Goal: Task Accomplishment & Management: Use online tool/utility

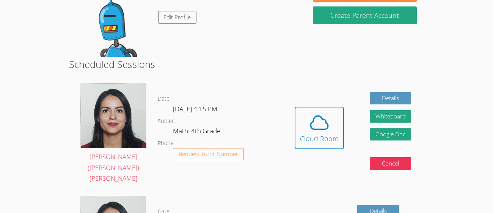
scroll to position [93, 0]
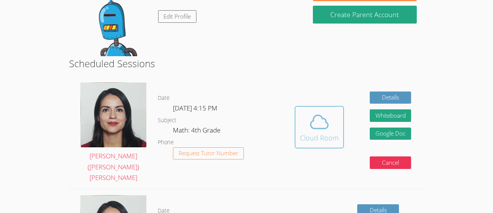
click at [317, 125] on icon at bounding box center [319, 121] width 21 height 21
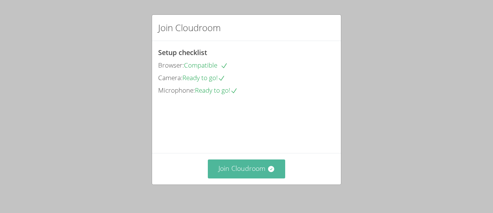
click at [237, 169] on button "Join Cloudroom" at bounding box center [247, 168] width 78 height 19
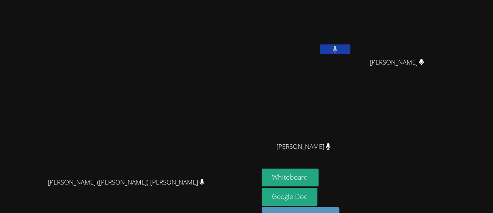
scroll to position [22, 0]
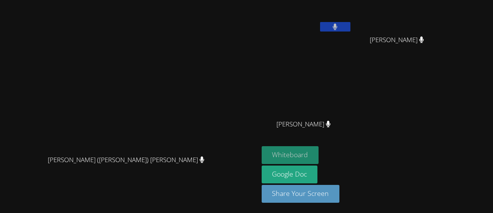
click at [319, 159] on button "Whiteboard" at bounding box center [290, 155] width 57 height 18
click at [319, 157] on button "Whiteboard" at bounding box center [290, 155] width 57 height 18
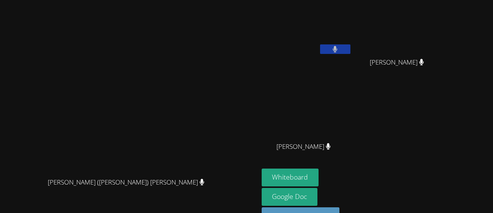
click at [351, 48] on button at bounding box center [335, 48] width 30 height 9
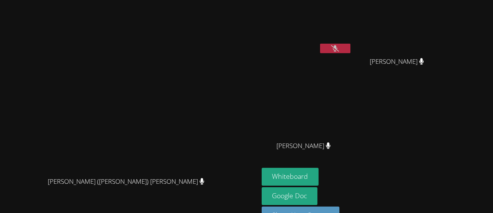
click at [186, 43] on video at bounding box center [130, 102] width 114 height 142
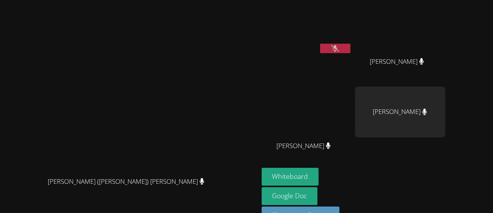
click at [351, 49] on button at bounding box center [335, 48] width 30 height 9
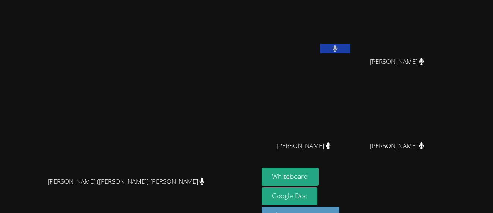
click at [158, 168] on video at bounding box center [130, 102] width 114 height 142
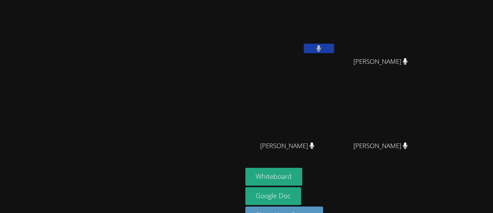
click at [336, 42] on video at bounding box center [291, 27] width 90 height 51
click at [334, 47] on button at bounding box center [319, 48] width 30 height 9
click at [323, 50] on icon at bounding box center [319, 48] width 8 height 6
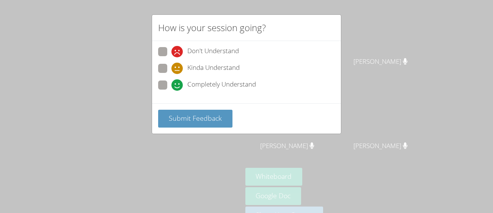
click at [172, 91] on span at bounding box center [172, 91] width 0 height 0
click at [172, 85] on input "Completely Understand" at bounding box center [175, 83] width 6 height 6
radio input "true"
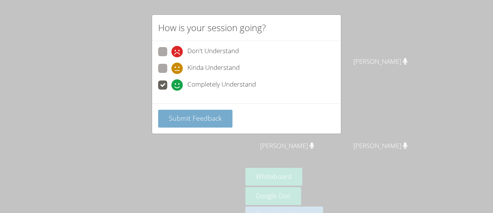
click at [206, 122] on span "Submit Feedback" at bounding box center [195, 118] width 53 height 9
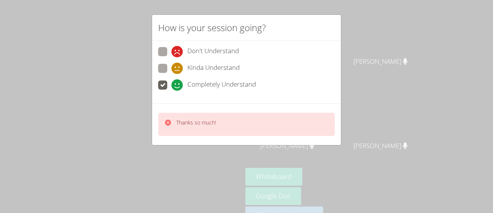
click at [191, 117] on div "Thanks so much!" at bounding box center [246, 124] width 177 height 23
